Goal: Task Accomplishment & Management: Use online tool/utility

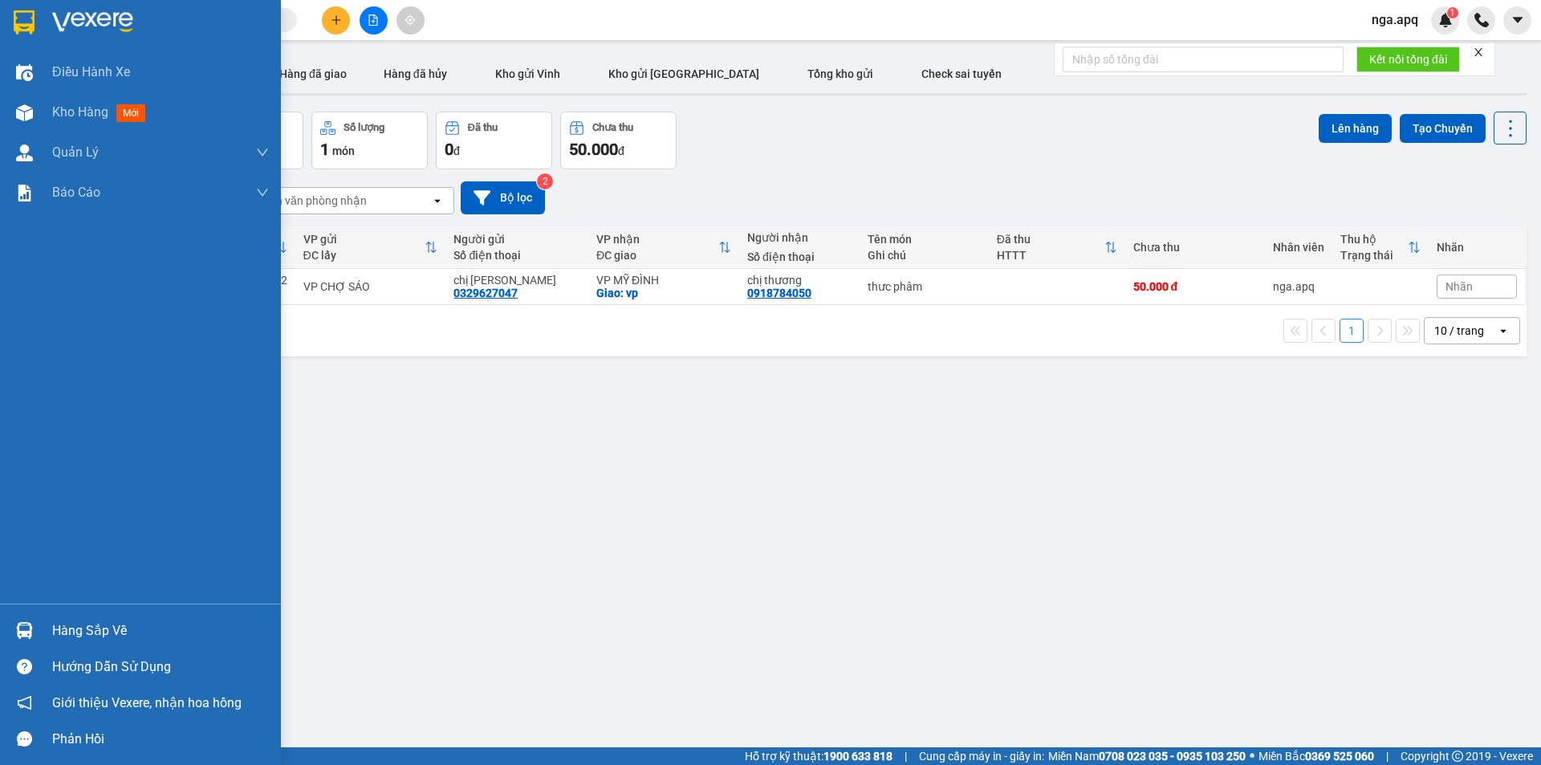
click at [25, 630] on img at bounding box center [24, 630] width 17 height 17
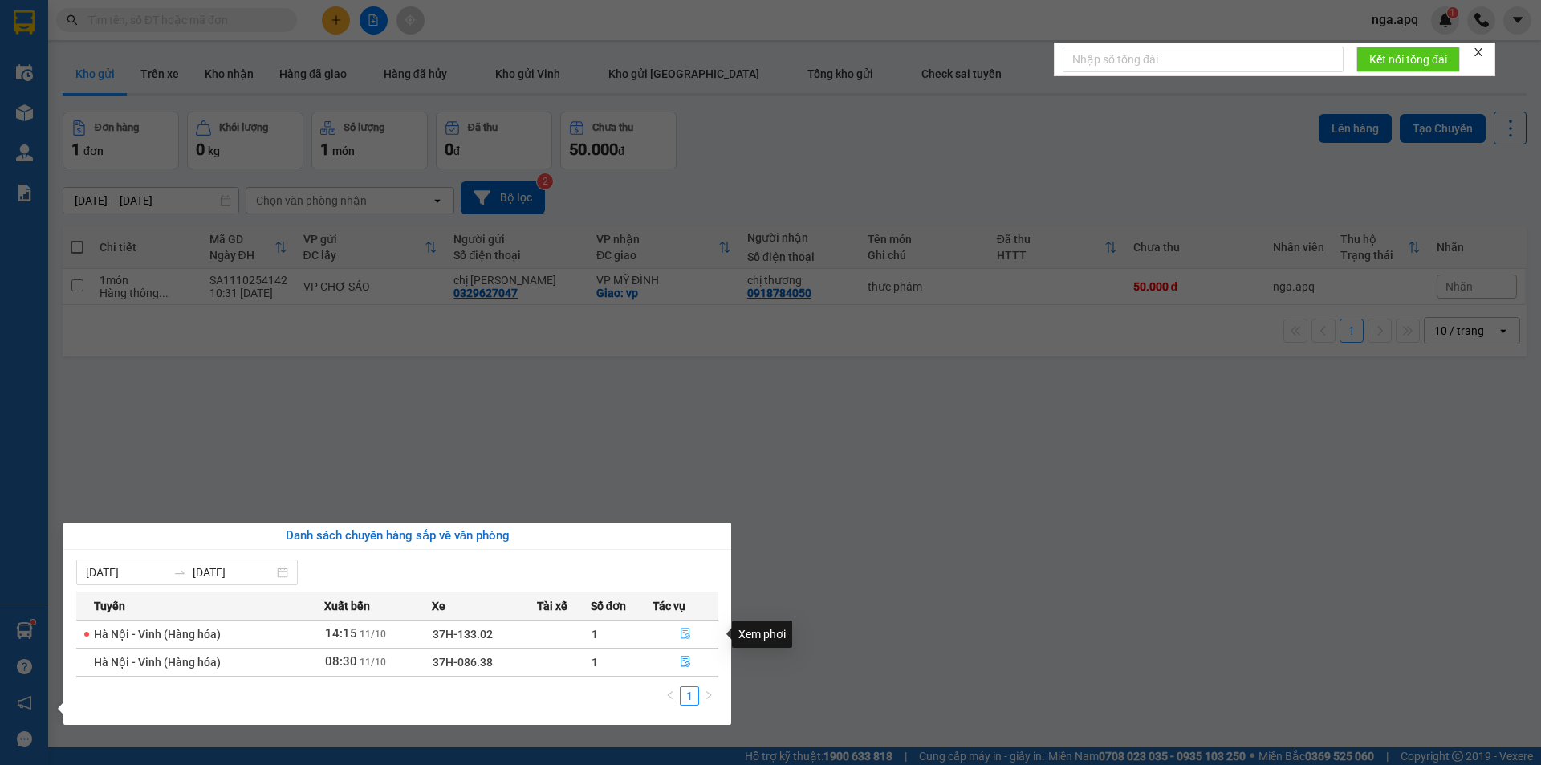
click at [687, 629] on icon "file-done" at bounding box center [685, 633] width 11 height 11
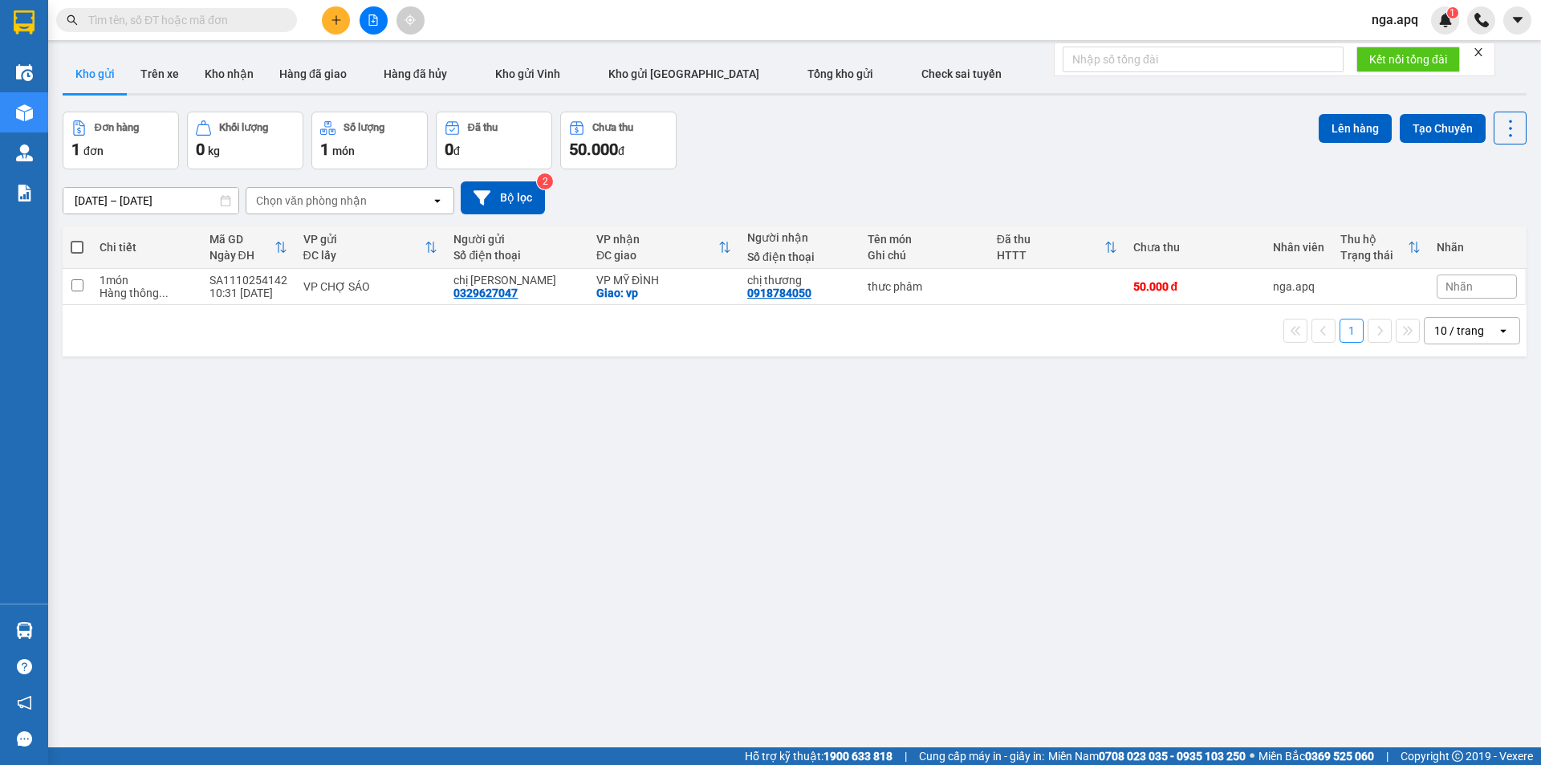
click at [76, 245] on span at bounding box center [77, 247] width 13 height 13
click at [77, 239] on input "checkbox" at bounding box center [77, 239] width 0 height 0
checkbox input "true"
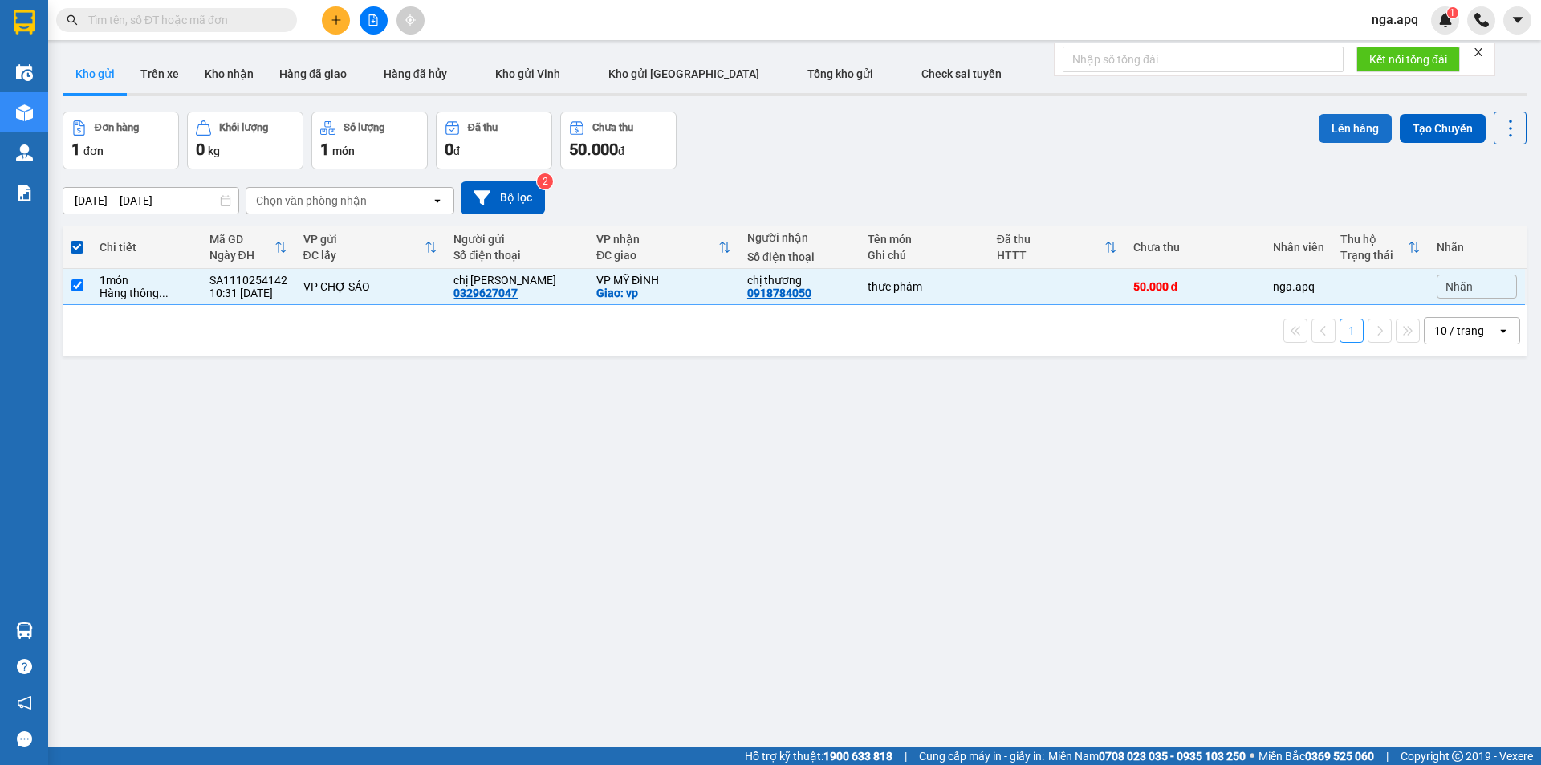
click at [1337, 124] on button "Lên hàng" at bounding box center [1355, 128] width 73 height 29
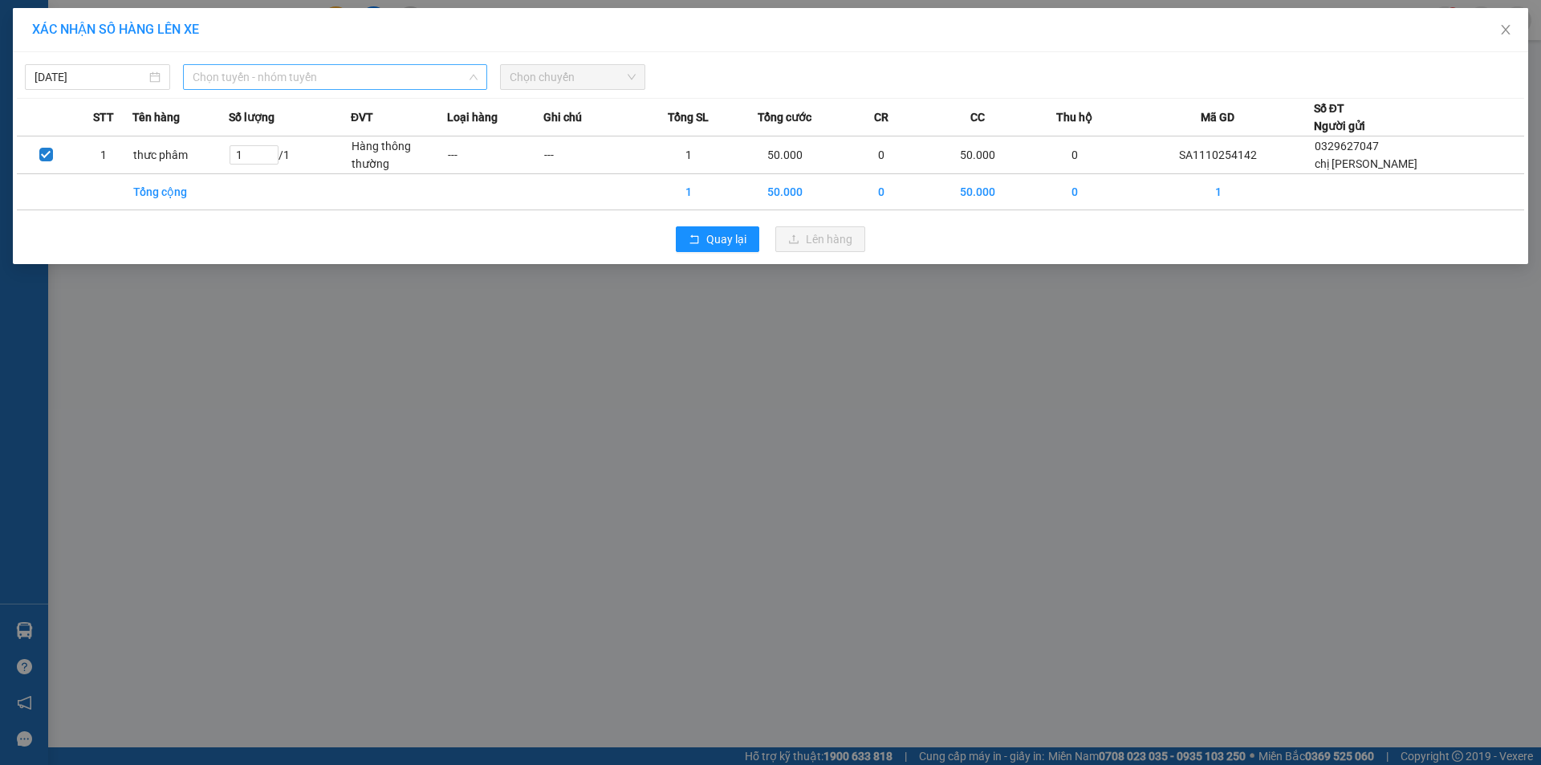
click at [310, 83] on span "Chọn tuyến - nhóm tuyến" at bounding box center [335, 77] width 285 height 24
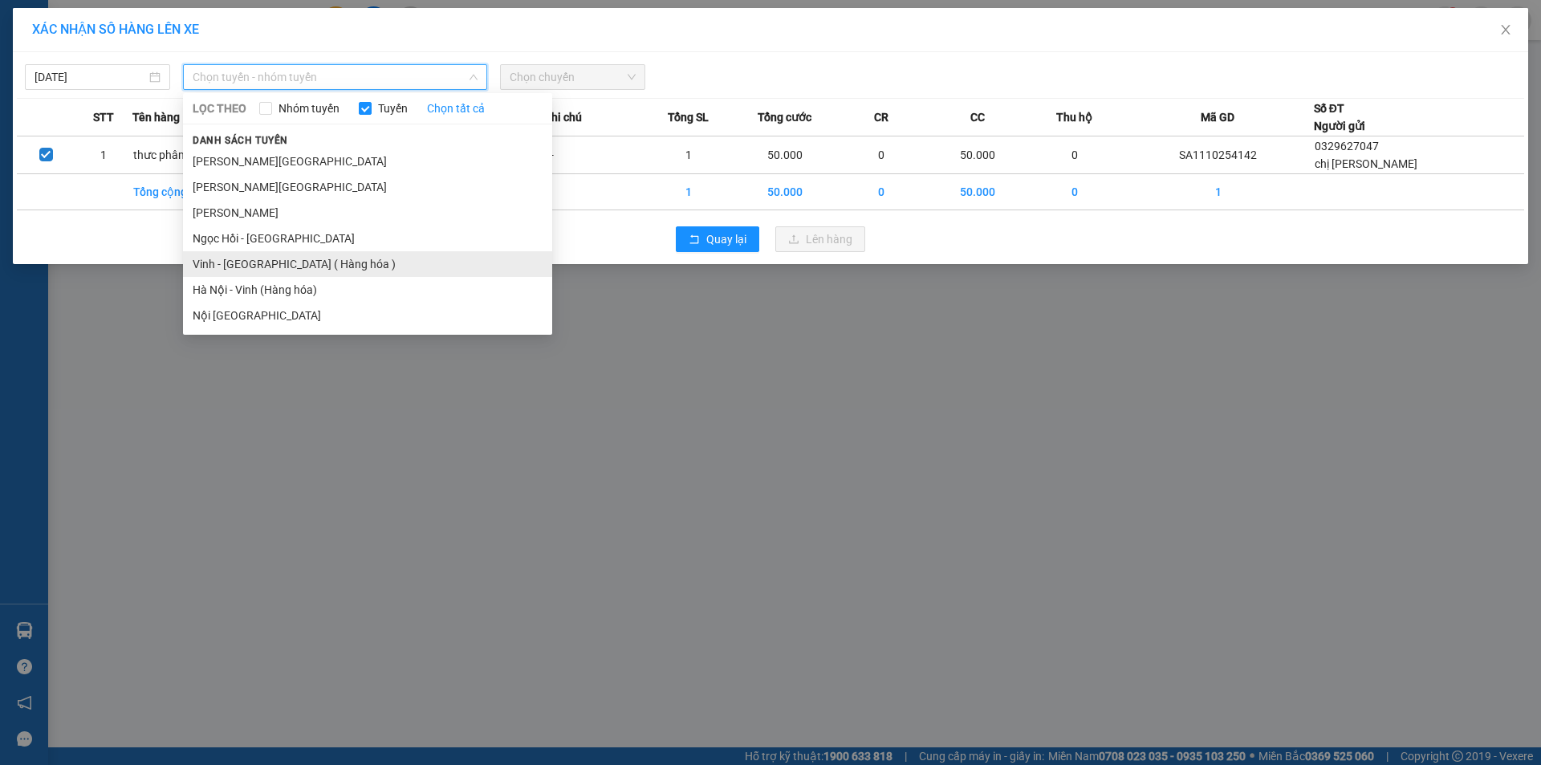
click at [247, 262] on li "Vinh - [GEOGRAPHIC_DATA] ( Hàng hóa )" at bounding box center [367, 264] width 369 height 26
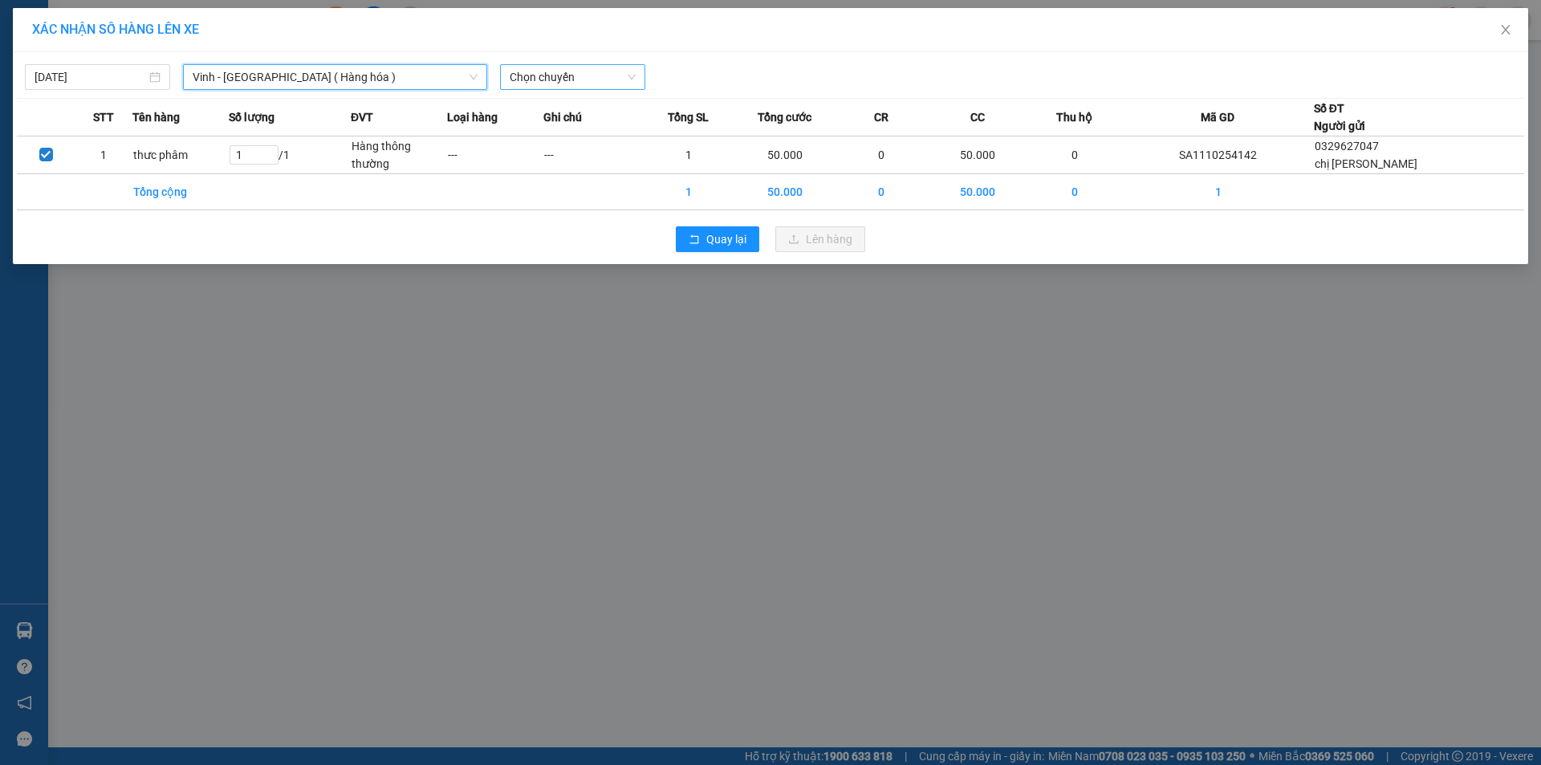
click at [551, 79] on span "Chọn chuyến" at bounding box center [573, 77] width 126 height 24
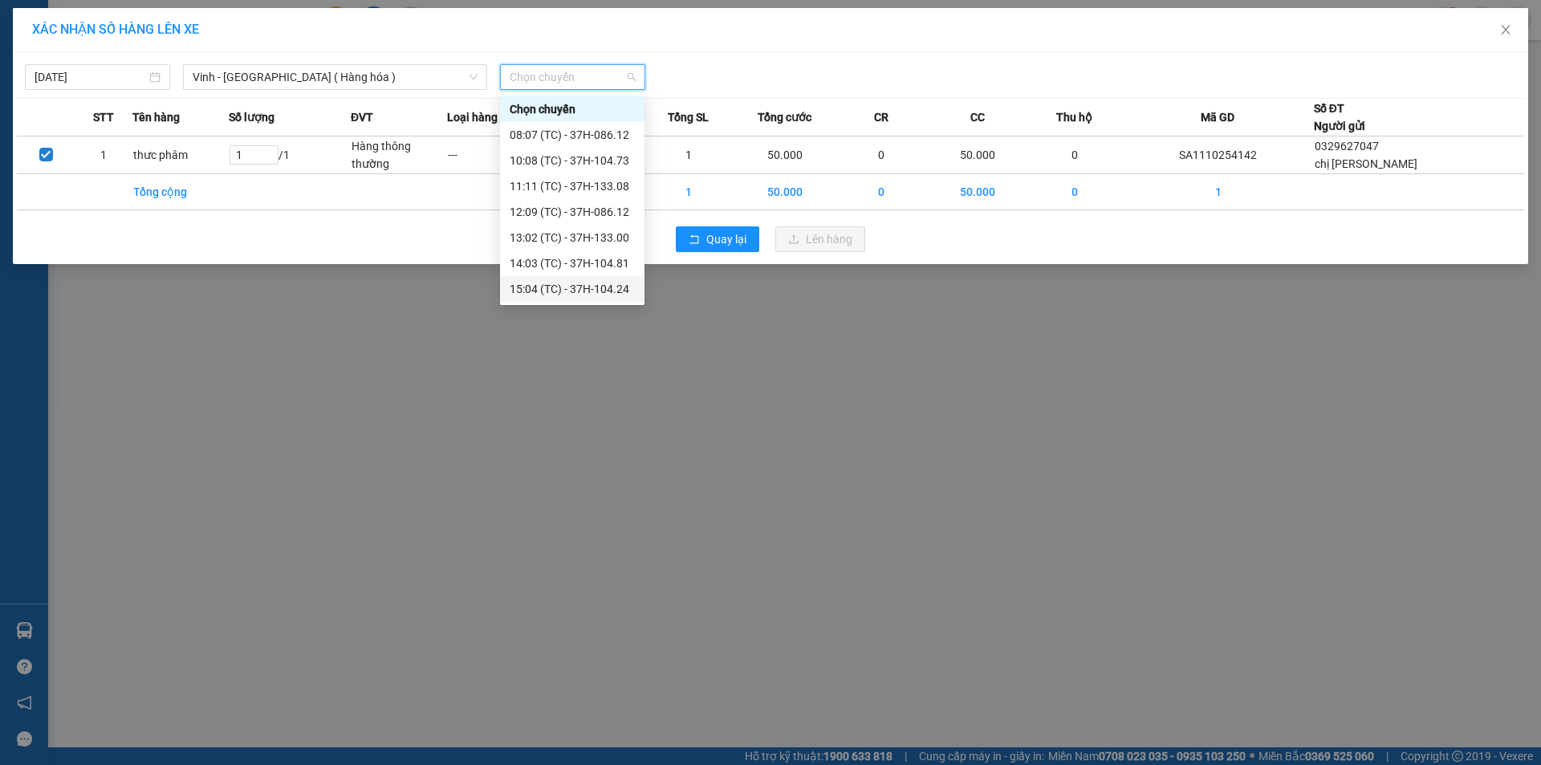
click at [554, 292] on div "15:04 (TC) - 37H-104.24" at bounding box center [572, 289] width 125 height 18
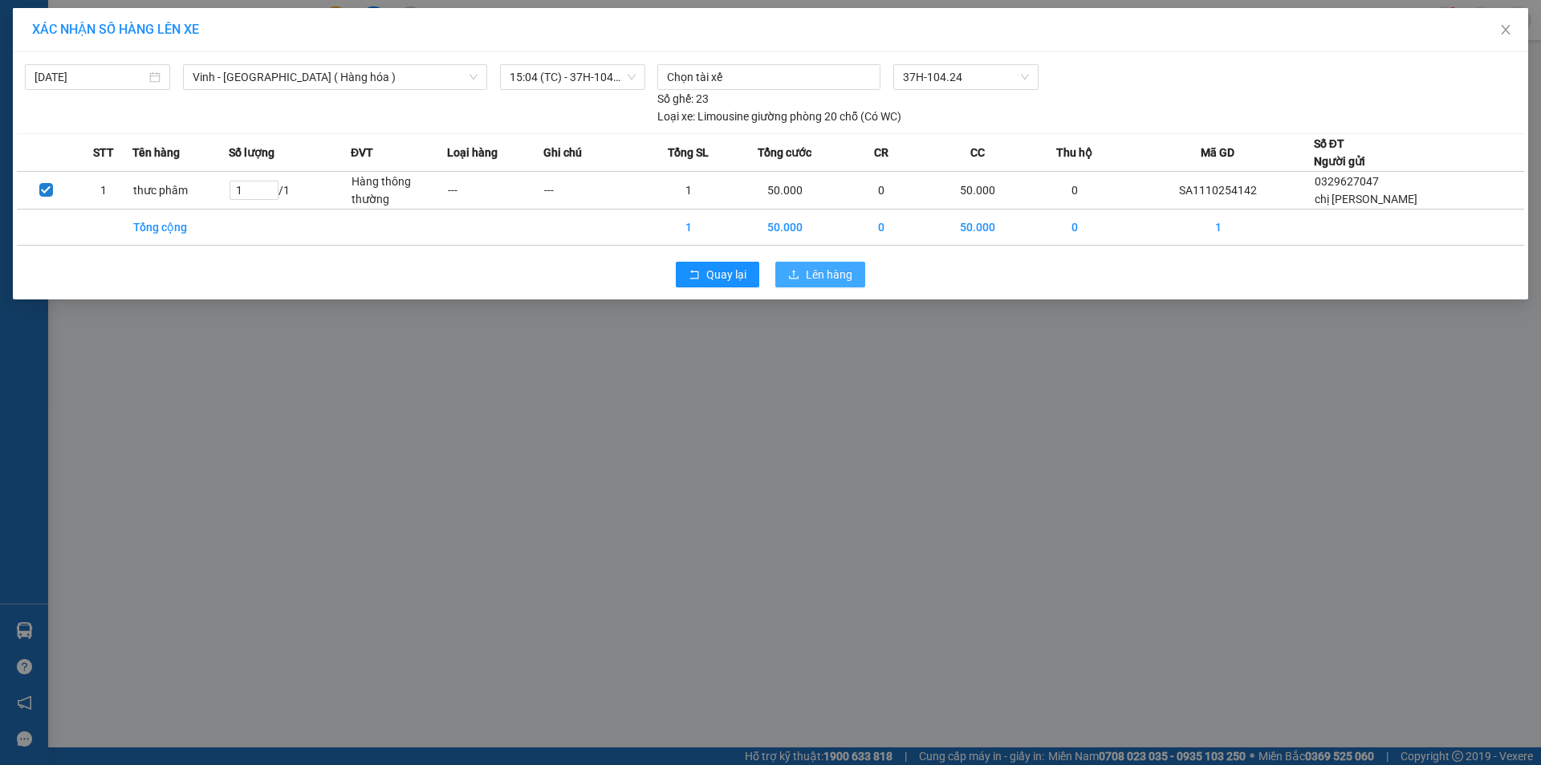
click at [831, 276] on span "Lên hàng" at bounding box center [829, 275] width 47 height 18
